Goal: Transaction & Acquisition: Obtain resource

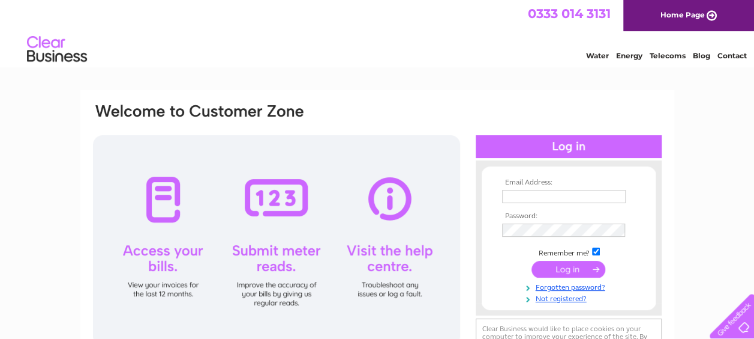
type input "kiachere@outlook.com"
click at [573, 268] on input "submit" at bounding box center [569, 268] width 74 height 17
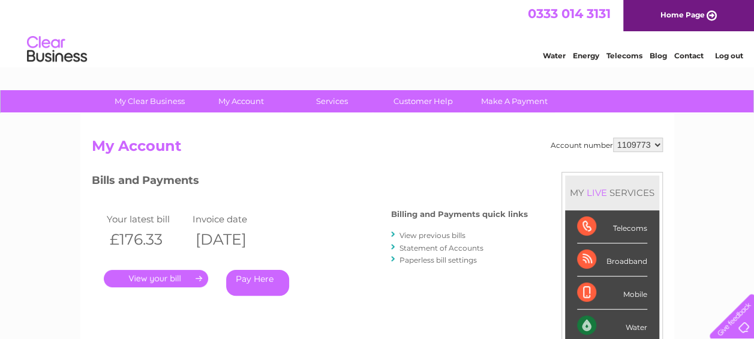
click at [434, 233] on link "View previous bills" at bounding box center [433, 234] width 66 height 9
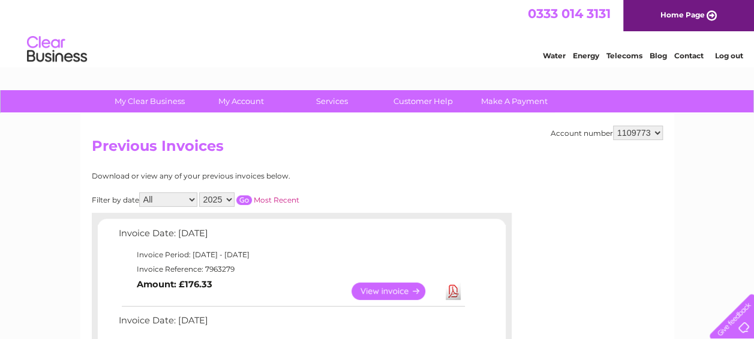
scroll to position [180, 0]
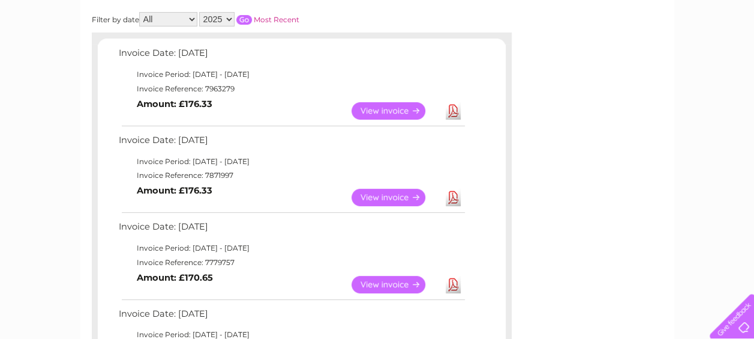
click at [453, 110] on link "Download" at bounding box center [453, 110] width 15 height 17
